Goal: Task Accomplishment & Management: Manage account settings

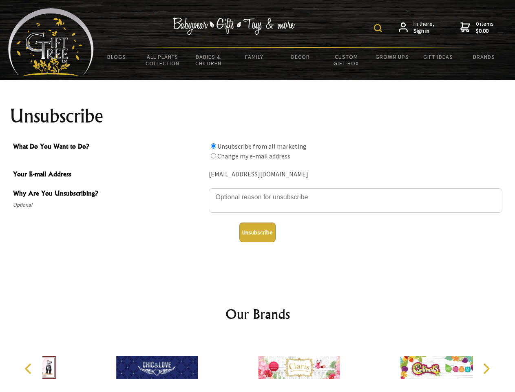
click at [379, 28] on img at bounding box center [378, 28] width 8 height 8
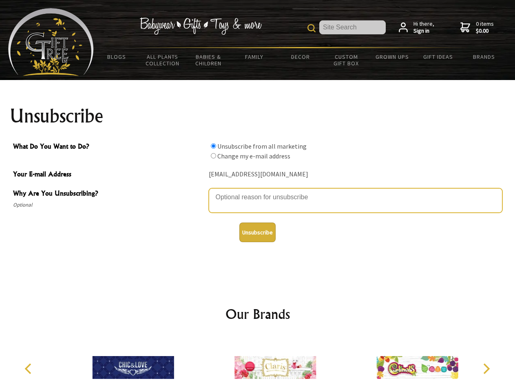
click at [258, 191] on textarea "Why Are You Unsubscribing?" at bounding box center [356, 200] width 294 height 24
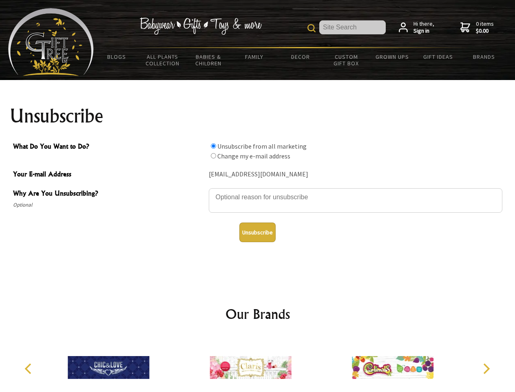
click at [213, 146] on input "What Do You Want to Do?" at bounding box center [213, 145] width 5 height 5
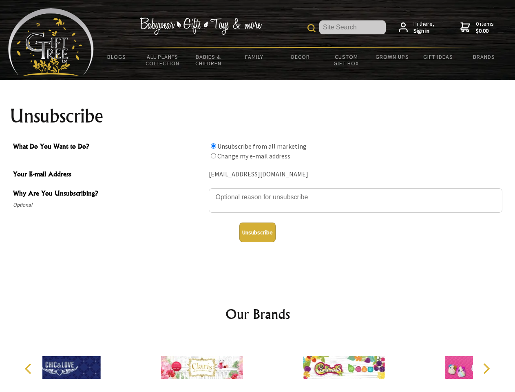
click at [213, 155] on input "What Do You Want to Do?" at bounding box center [213, 155] width 5 height 5
radio input "true"
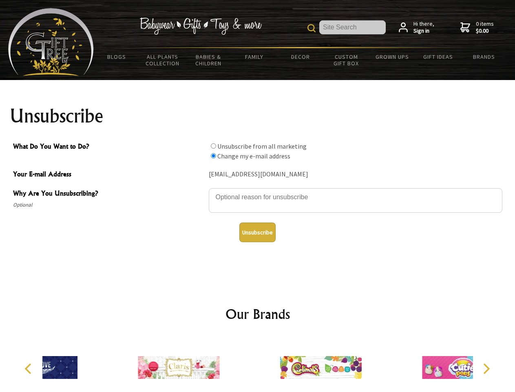
click at [257, 232] on button "Unsubscribe" at bounding box center [257, 232] width 36 height 20
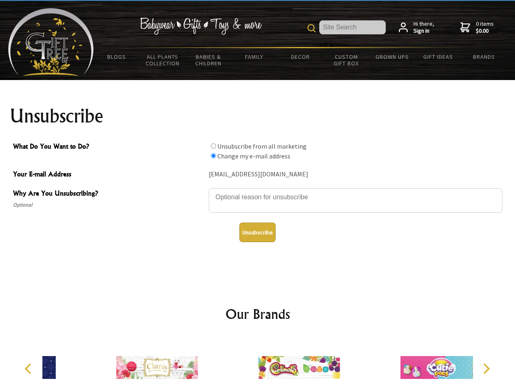
click at [258, 364] on div at bounding box center [299, 369] width 142 height 64
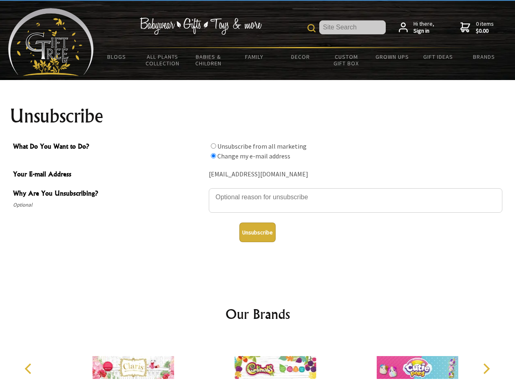
click at [29, 368] on icon "Previous" at bounding box center [29, 368] width 11 height 11
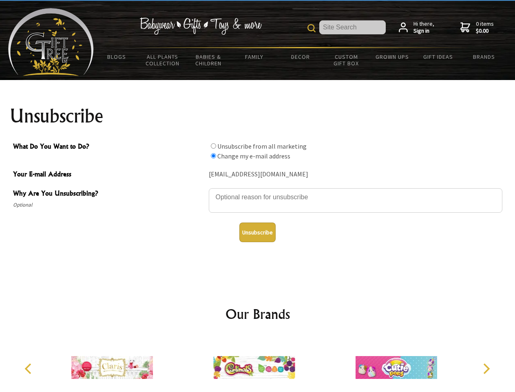
click at [486, 368] on icon "Next" at bounding box center [486, 368] width 11 height 11
